Goal: Task Accomplishment & Management: Use online tool/utility

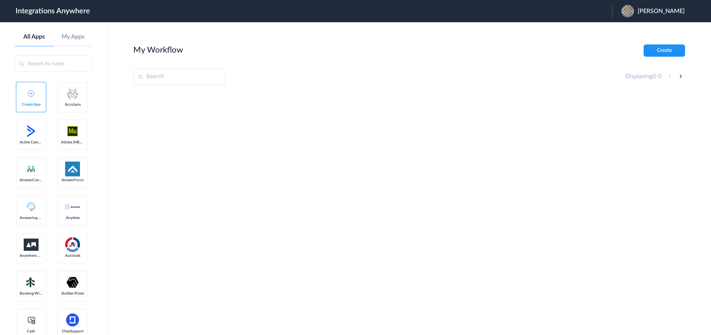
click at [57, 112] on link "AccuLynx" at bounding box center [72, 97] width 30 height 30
click at [65, 101] on img at bounding box center [72, 93] width 15 height 15
click at [57, 112] on link "AccuLynx" at bounding box center [72, 97] width 30 height 30
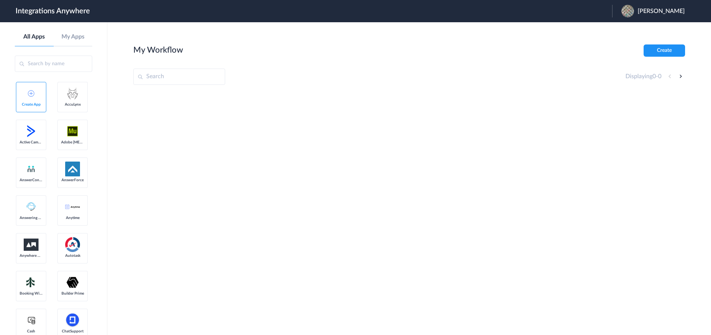
click at [31, 144] on span "Active Campaign" at bounding box center [31, 142] width 23 height 4
click at [31, 138] on img at bounding box center [31, 131] width 15 height 15
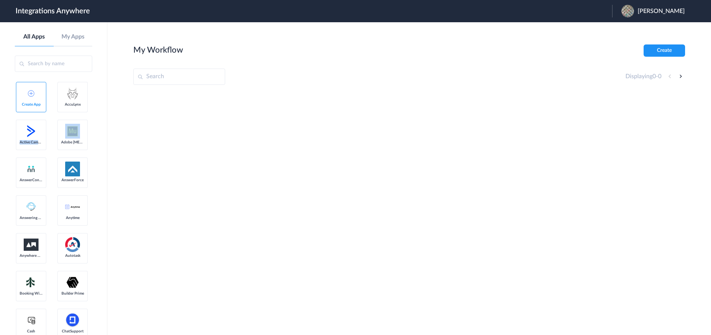
click at [31, 138] on img at bounding box center [31, 131] width 15 height 15
click at [61, 107] on span "AccuLynx" at bounding box center [72, 104] width 23 height 4
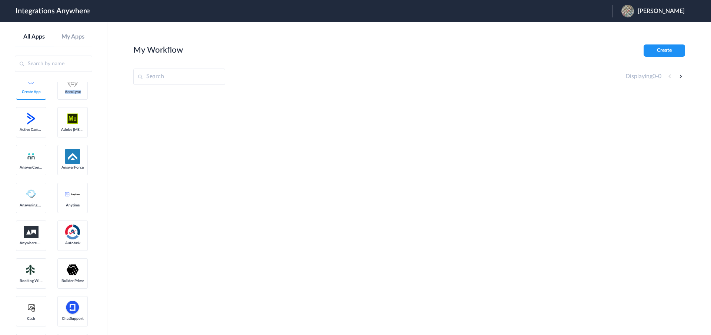
scroll to position [102, 0]
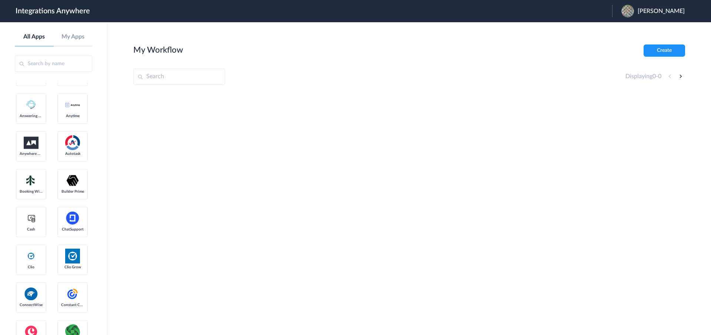
click at [74, 34] on link "My Apps" at bounding box center [73, 36] width 39 height 7
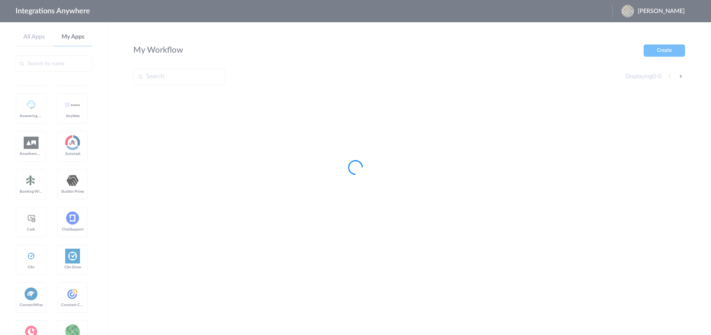
scroll to position [0, 0]
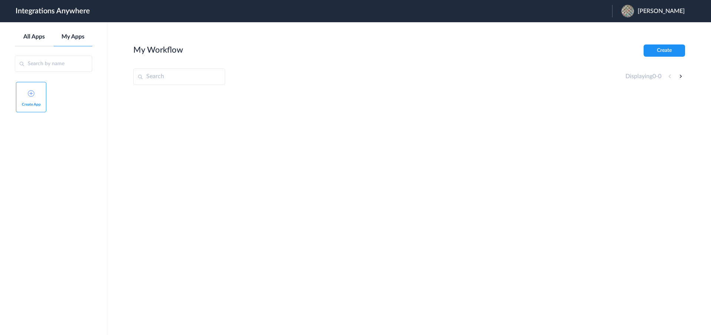
click at [36, 39] on link "All Apps" at bounding box center [34, 36] width 39 height 7
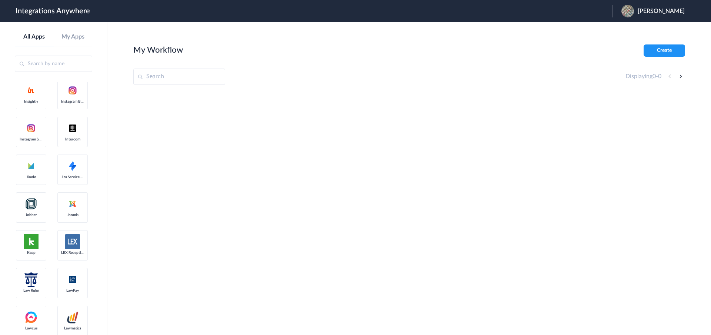
scroll to position [974, 0]
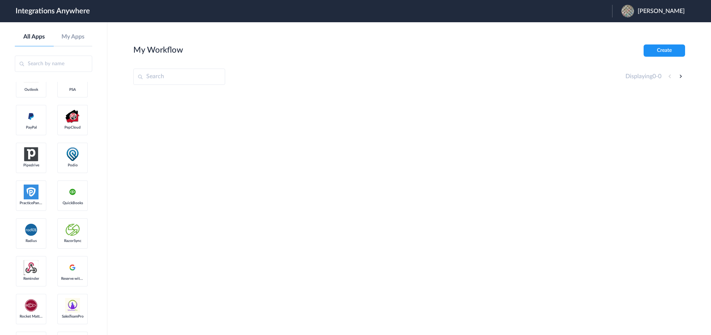
scroll to position [1142, 0]
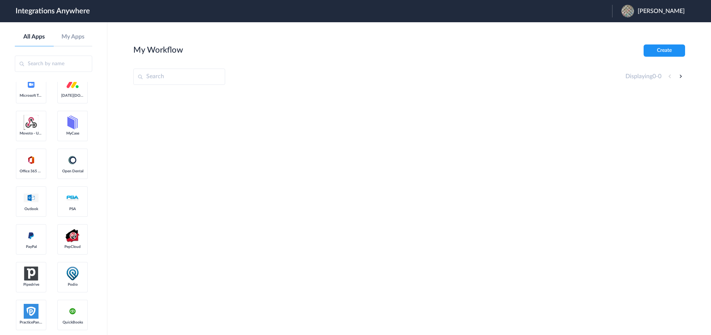
click at [28, 180] on ul "Create App AccuLynx Active Campaign Adobe [MEDICAL_DATA] AnswerConnect AnswerFo…" at bounding box center [53, 73] width 77 height 2266
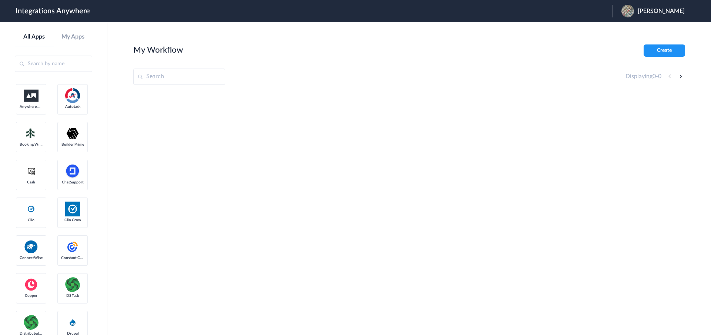
scroll to position [41, 0]
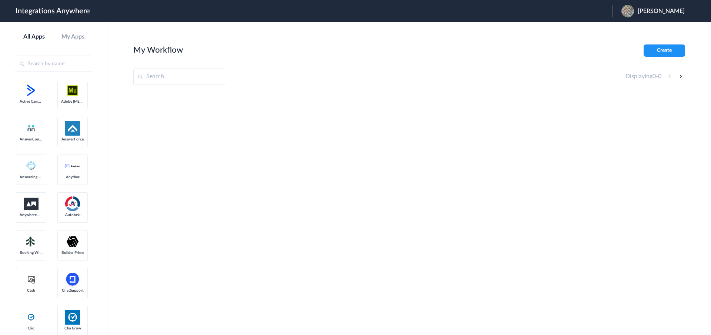
click at [34, 98] on img at bounding box center [31, 90] width 15 height 15
click at [57, 71] on link "AccuLynx" at bounding box center [72, 56] width 30 height 30
drag, startPoint x: 63, startPoint y: 36, endPoint x: 61, endPoint y: 40, distance: 4.3
click at [63, 37] on link "My Apps" at bounding box center [73, 36] width 39 height 7
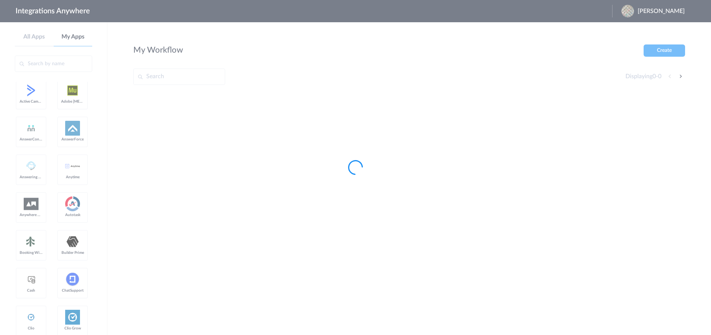
scroll to position [0, 0]
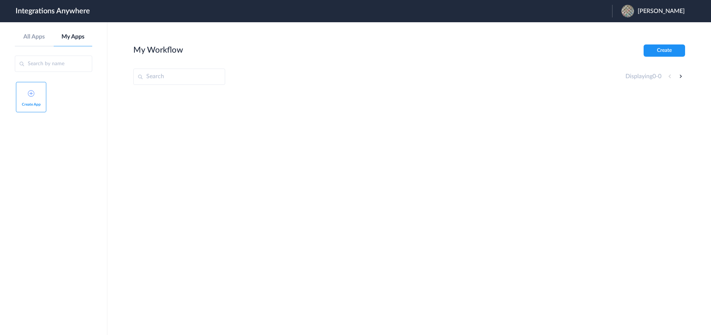
click at [21, 104] on span "Create App" at bounding box center [31, 104] width 23 height 4
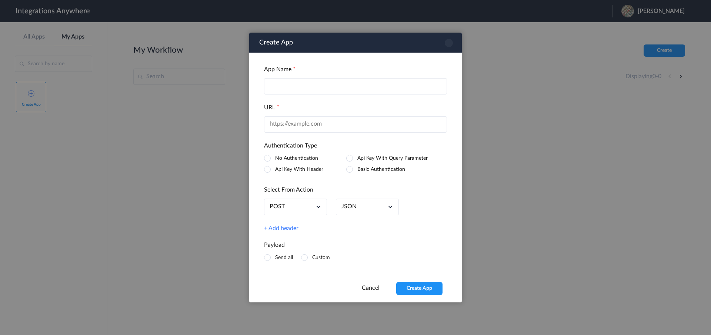
click at [449, 45] on icon at bounding box center [449, 43] width 8 height 8
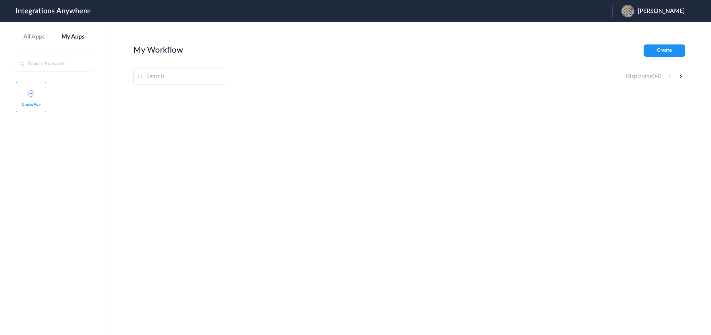
click at [40, 40] on div "All Apps My Apps" at bounding box center [53, 39] width 77 height 13
click at [36, 37] on link "All Apps" at bounding box center [34, 36] width 39 height 7
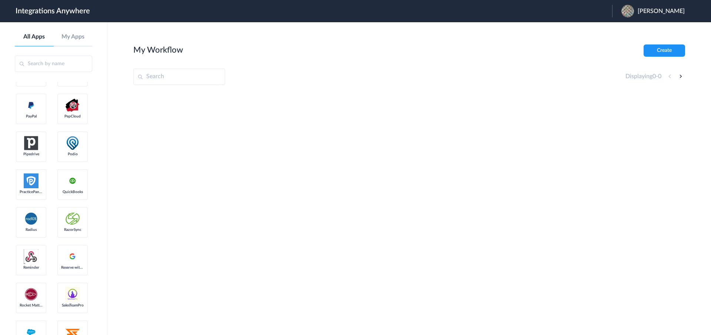
scroll to position [1530, 0]
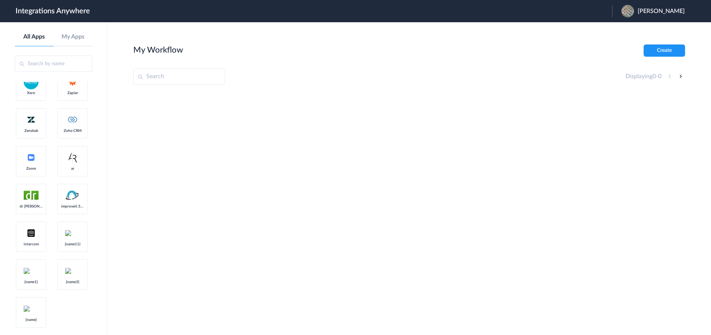
scroll to position [2568, 0]
click at [79, 39] on link "My Apps" at bounding box center [73, 36] width 39 height 7
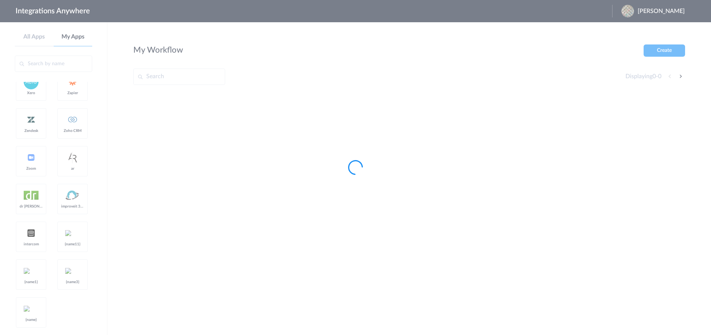
scroll to position [0, 0]
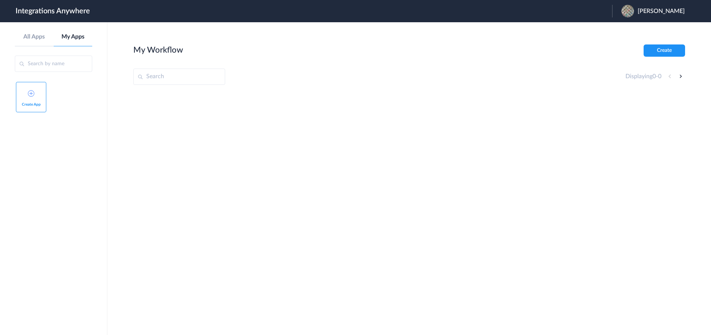
click at [23, 104] on span "Create App" at bounding box center [31, 104] width 23 height 4
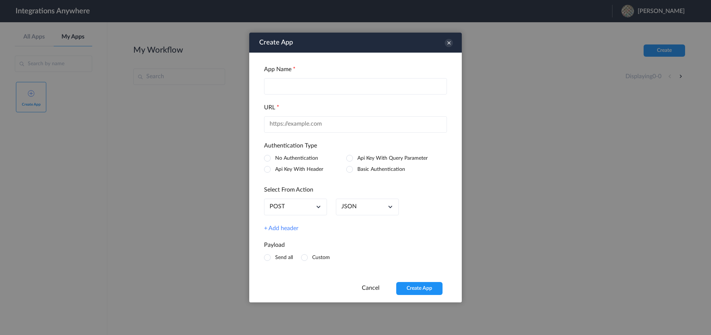
click at [278, 94] on input "text" at bounding box center [355, 86] width 183 height 16
click at [281, 114] on div "URL" at bounding box center [355, 118] width 183 height 29
click at [318, 210] on icon at bounding box center [318, 206] width 7 height 7
click at [380, 211] on div "JSON" at bounding box center [367, 206] width 63 height 17
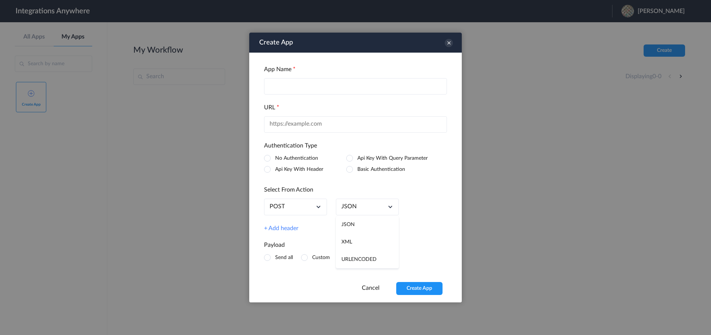
click at [296, 230] on link "+ Add header" at bounding box center [281, 228] width 34 height 7
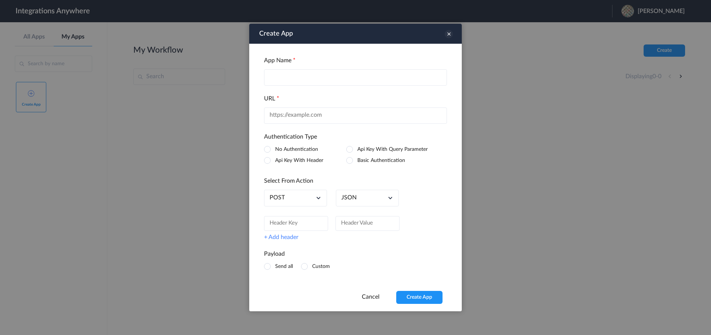
click at [448, 36] on icon at bounding box center [449, 34] width 8 height 8
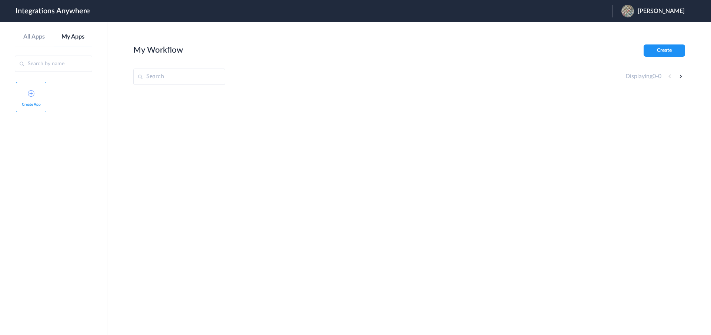
click at [24, 32] on aside "All Apps My Apps Create App" at bounding box center [53, 178] width 107 height 313
click at [27, 34] on link "All Apps" at bounding box center [34, 36] width 39 height 7
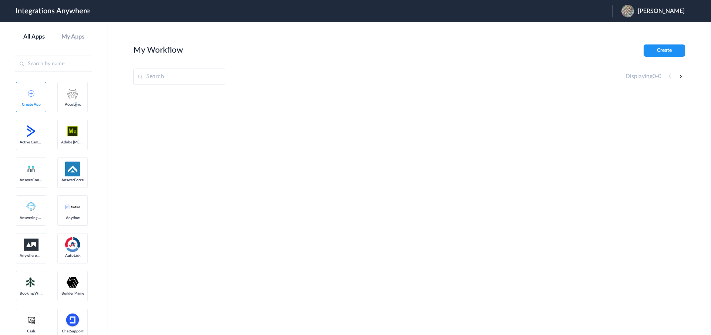
click at [61, 107] on span "AccuLynx" at bounding box center [72, 104] width 23 height 4
click at [37, 138] on img at bounding box center [31, 131] width 15 height 15
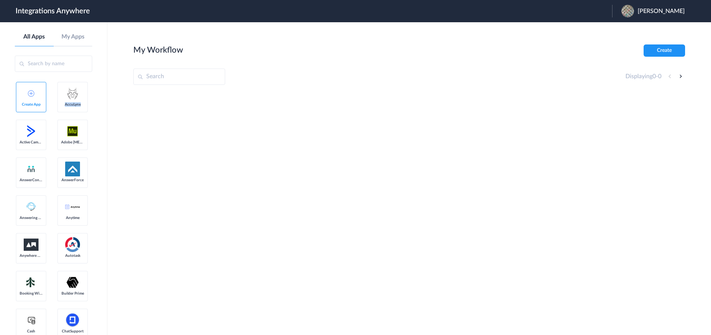
click at [37, 138] on img at bounding box center [31, 131] width 15 height 15
click at [65, 138] on img at bounding box center [72, 131] width 15 height 15
click at [39, 188] on link "AnswerConnect" at bounding box center [31, 172] width 30 height 30
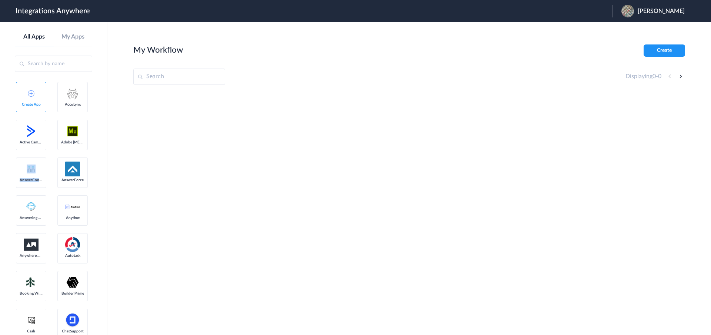
scroll to position [1, 0]
click at [65, 175] on img at bounding box center [72, 167] width 15 height 15
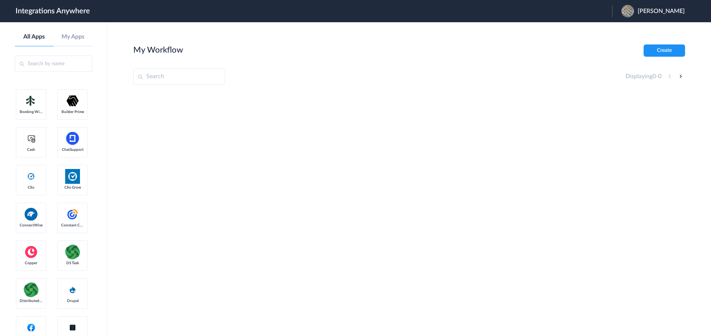
scroll to position [226, 0]
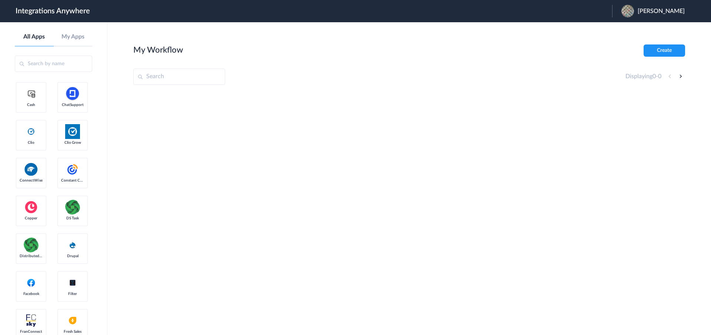
click at [57, 37] on link "Autotask" at bounding box center [72, 22] width 30 height 30
click at [65, 26] on img at bounding box center [72, 18] width 15 height 15
click at [39, 69] on span "Booking Widget" at bounding box center [31, 67] width 23 height 4
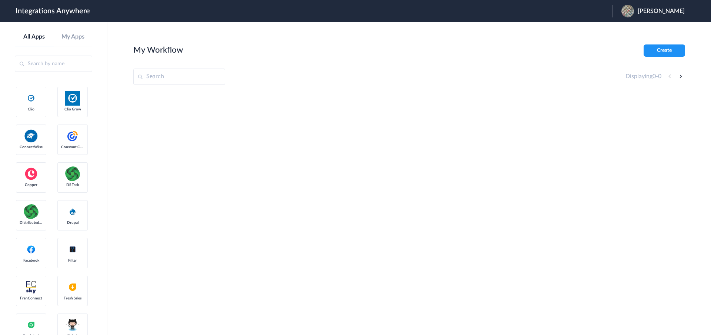
scroll to position [277, 0]
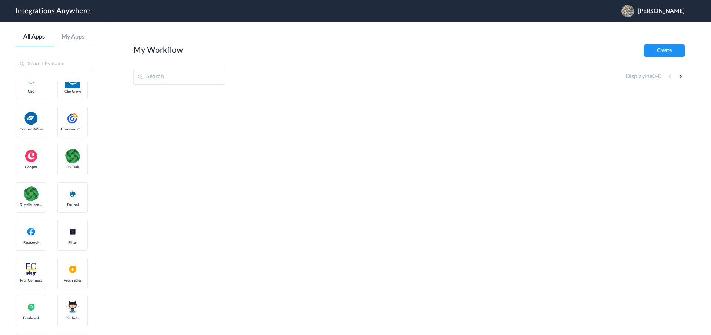
click at [65, 12] on img at bounding box center [72, 4] width 15 height 15
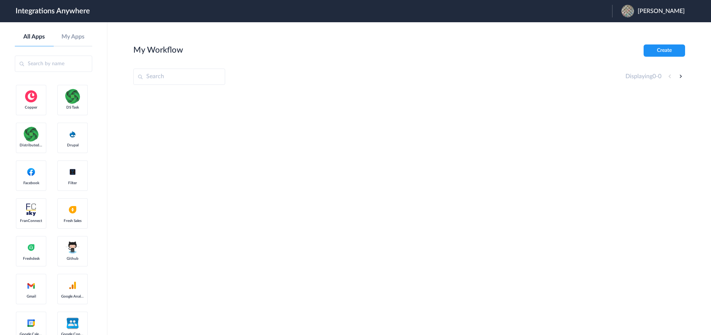
scroll to position [342, 0]
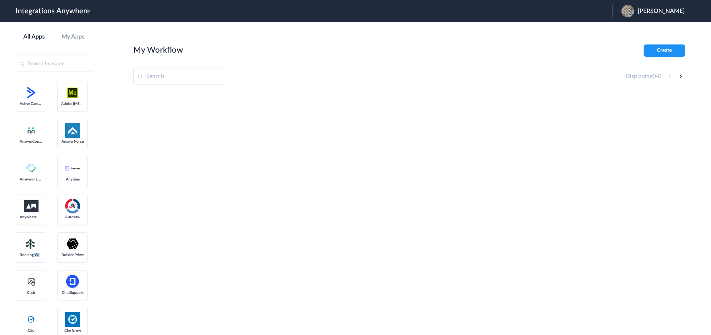
scroll to position [0, 0]
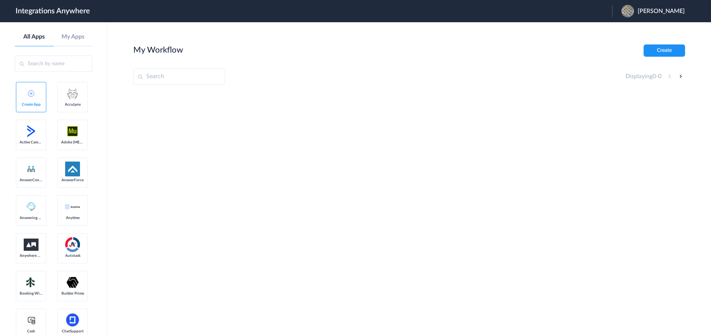
drag, startPoint x: 42, startPoint y: 136, endPoint x: 30, endPoint y: 133, distance: 12.9
click at [57, 112] on link "AccuLynx" at bounding box center [72, 97] width 30 height 30
click at [65, 101] on img at bounding box center [72, 93] width 15 height 15
drag, startPoint x: 21, startPoint y: 158, endPoint x: 24, endPoint y: 153, distance: 5.8
click at [21, 150] on link "Active Campaign" at bounding box center [31, 135] width 30 height 30
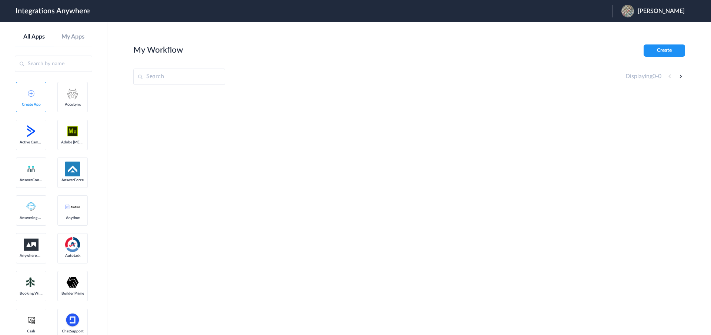
click at [61, 107] on span "AccuLynx" at bounding box center [72, 104] width 23 height 4
click at [33, 150] on link "Active Campaign" at bounding box center [31, 135] width 30 height 30
